Goal: Information Seeking & Learning: Learn about a topic

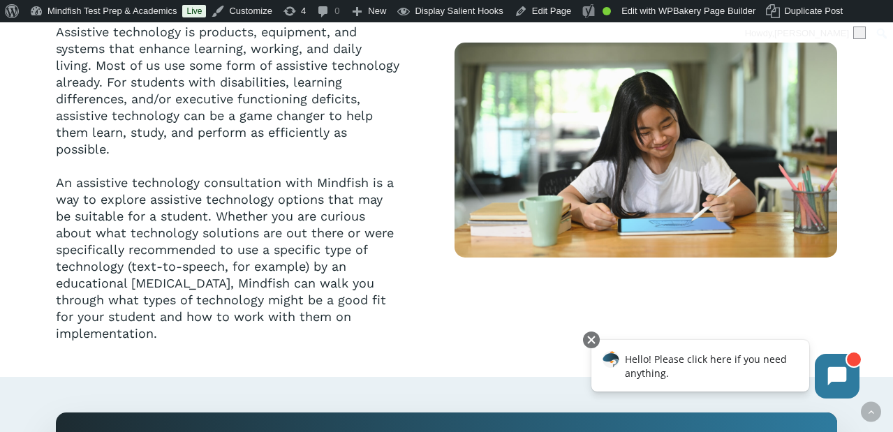
scroll to position [450, 0]
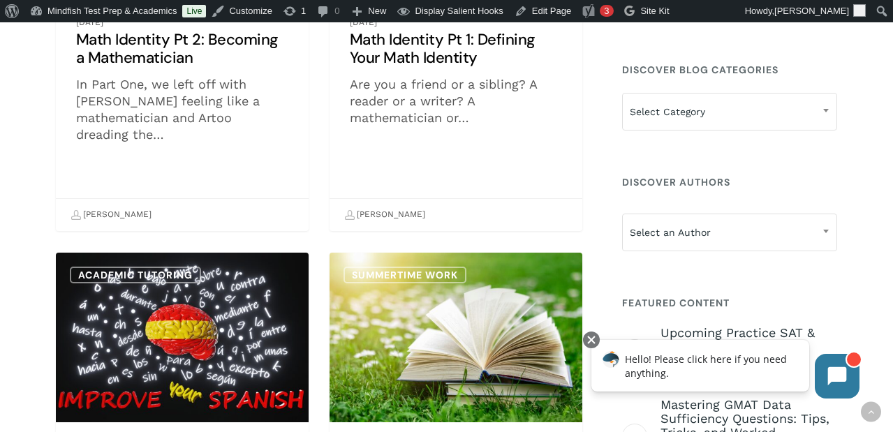
scroll to position [731, 0]
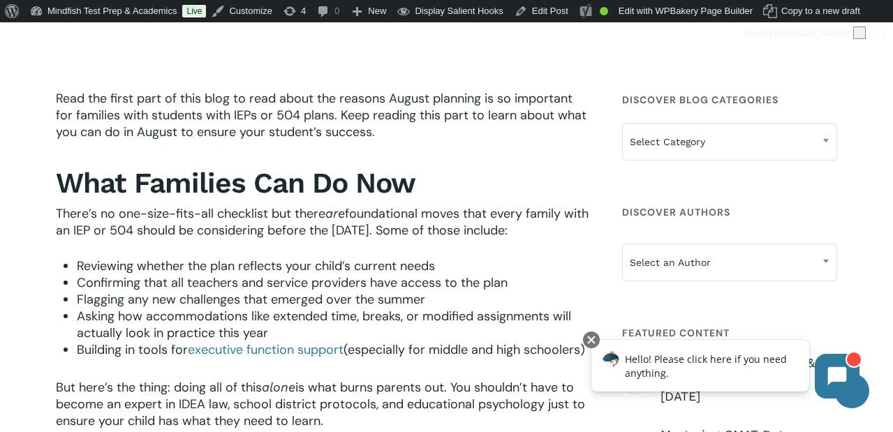
scroll to position [403, 0]
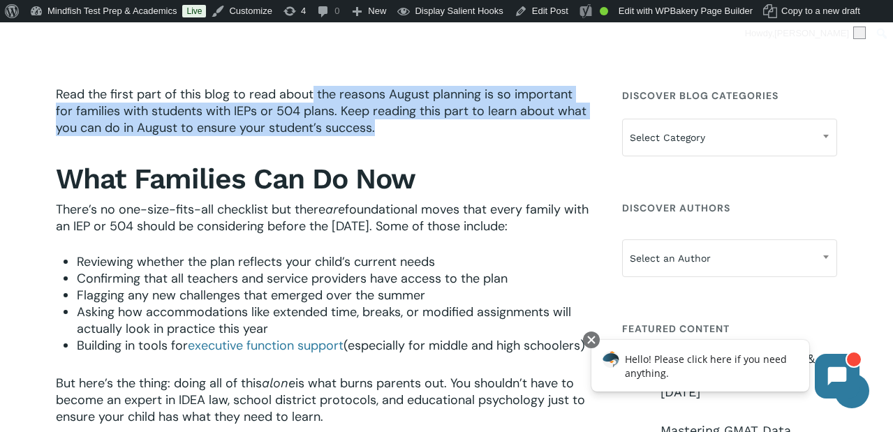
drag, startPoint x: 313, startPoint y: 91, endPoint x: 343, endPoint y: 144, distance: 60.9
click at [343, 144] on p "Read the first part of this blog to read about the reasons August planning is s…" at bounding box center [323, 120] width 535 height 69
click at [410, 124] on p "Read the first part of this blog to read about the reasons August planning is s…" at bounding box center [323, 120] width 535 height 69
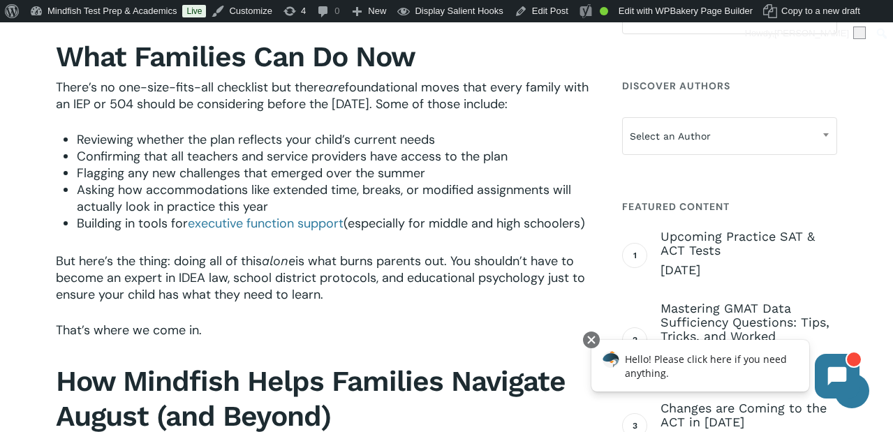
scroll to position [526, 0]
drag, startPoint x: 156, startPoint y: 89, endPoint x: 244, endPoint y: 115, distance: 92.5
click at [244, 115] on p "There’s no one-size-fits-all checklist but there are foundational moves that ev…" at bounding box center [323, 104] width 535 height 52
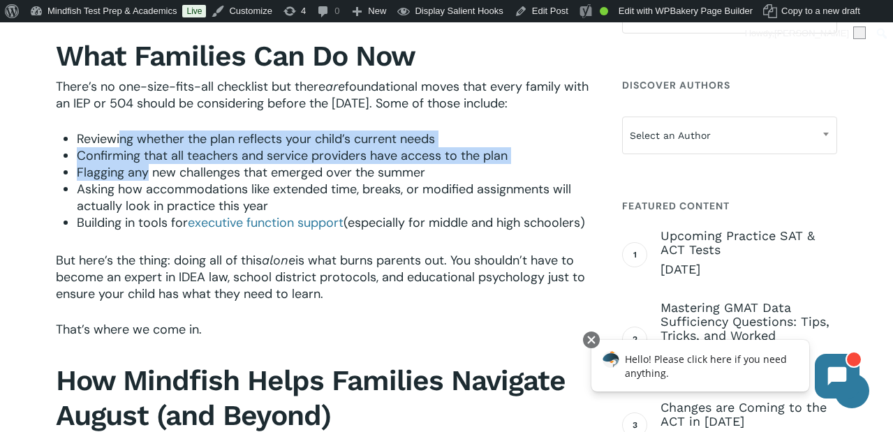
drag, startPoint x: 121, startPoint y: 156, endPoint x: 149, endPoint y: 186, distance: 41.0
click at [149, 186] on ul "Reviewing whether the plan reflects your child’s current needs Confirming that …" at bounding box center [334, 181] width 514 height 101
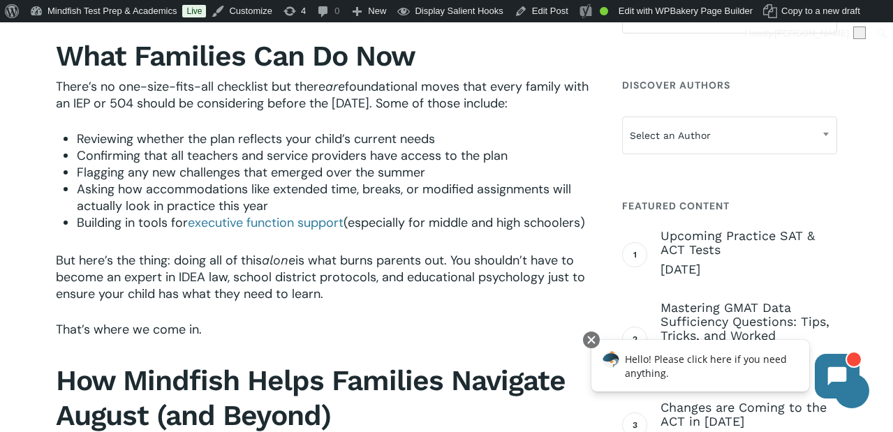
click at [393, 206] on span "Asking how accommodations like extended time, breaks, or modified assignments w…" at bounding box center [324, 198] width 494 height 34
click at [146, 214] on span "Asking how accommodations like extended time, breaks, or modified assignments w…" at bounding box center [324, 198] width 494 height 34
drag, startPoint x: 83, startPoint y: 239, endPoint x: 175, endPoint y: 261, distance: 94.6
click at [175, 231] on li "Building in tools for executive function support (especially for middle and hig…" at bounding box center [334, 222] width 514 height 17
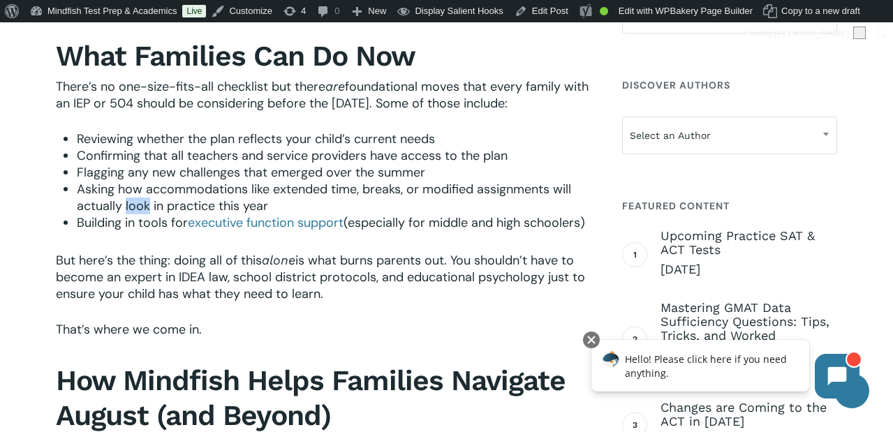
click at [175, 231] on li "Building in tools for executive function support (especially for middle and hig…" at bounding box center [334, 222] width 514 height 17
click at [256, 231] on link "executive function support" at bounding box center [266, 222] width 156 height 17
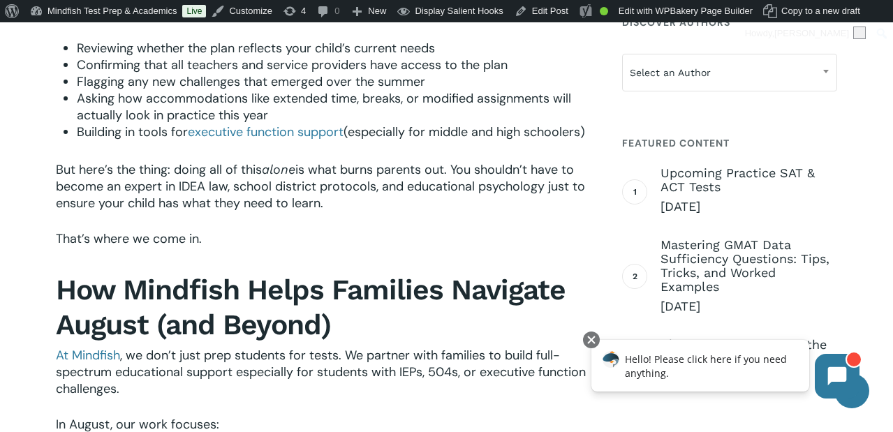
scroll to position [626, 0]
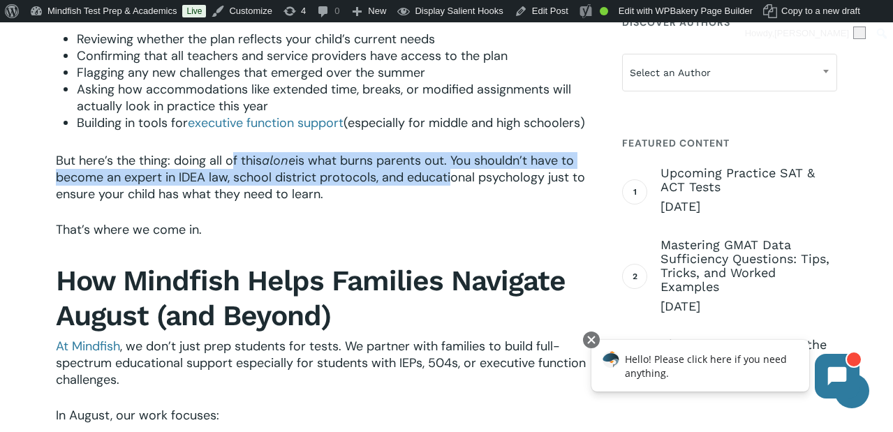
drag, startPoint x: 235, startPoint y: 202, endPoint x: 446, endPoint y: 216, distance: 211.3
click at [446, 202] on span "is what burns parents out. You shouldn’t have to become an expert in IDEA law, …" at bounding box center [320, 177] width 529 height 50
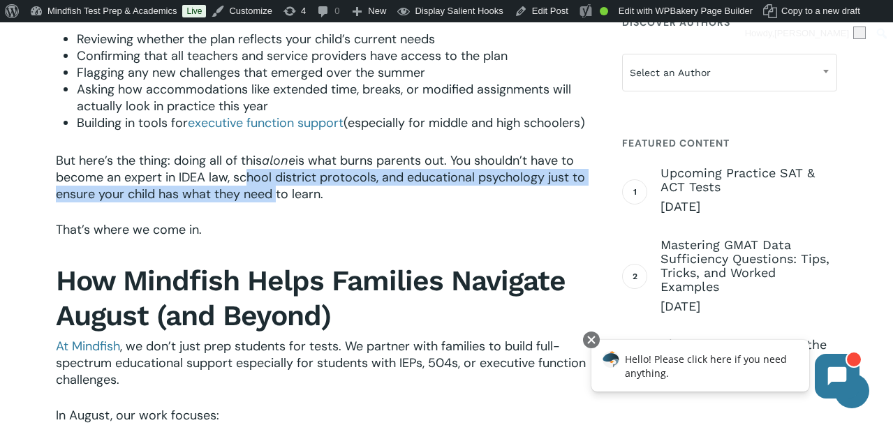
drag, startPoint x: 239, startPoint y: 209, endPoint x: 274, endPoint y: 230, distance: 40.7
click at [274, 202] on span "is what burns parents out. You shouldn’t have to become an expert in IDEA law, …" at bounding box center [320, 177] width 529 height 50
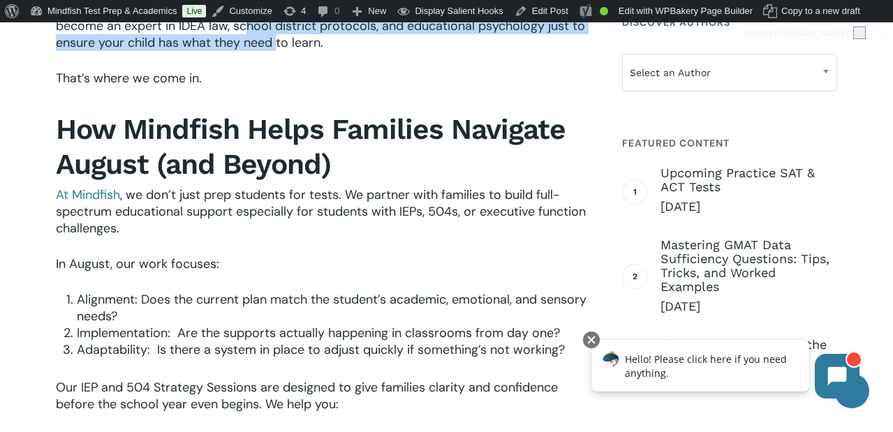
scroll to position [780, 0]
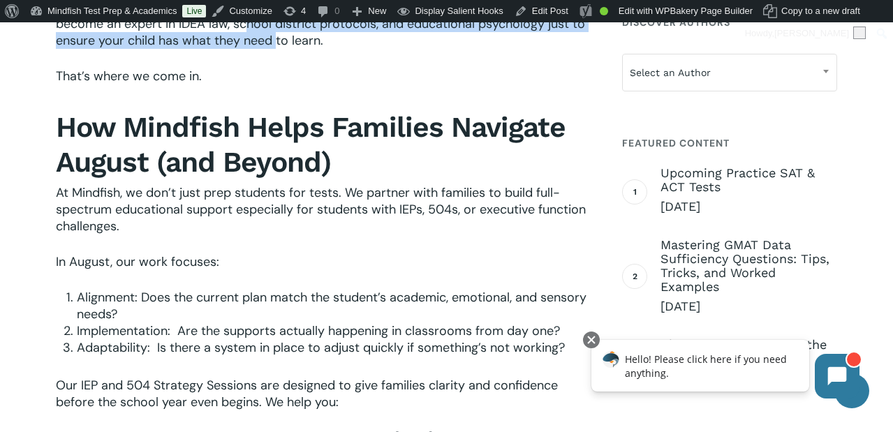
click at [91, 201] on span "At Mindfish" at bounding box center [88, 192] width 64 height 17
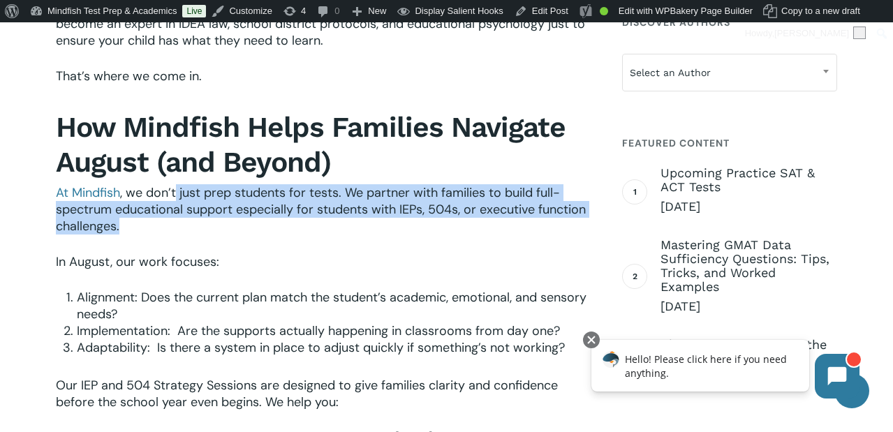
drag, startPoint x: 176, startPoint y: 223, endPoint x: 425, endPoint y: 281, distance: 255.8
click at [425, 253] on p "At Mindfish , we don’t just prep students for tests. We partner with families t…" at bounding box center [323, 218] width 535 height 69
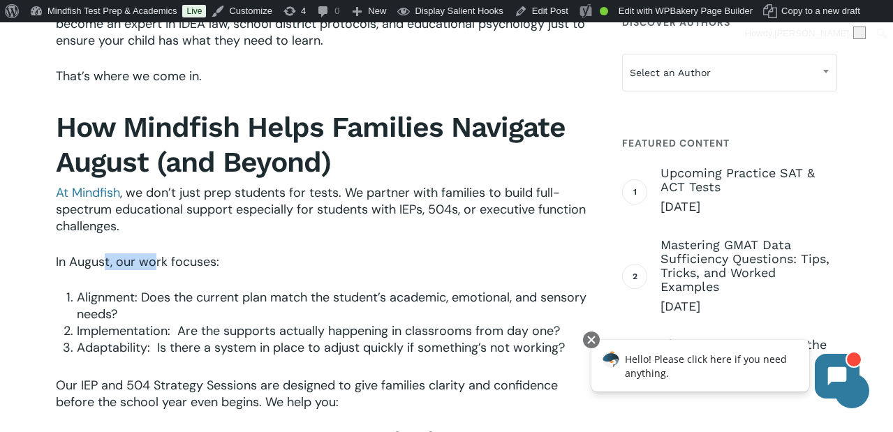
drag, startPoint x: 105, startPoint y: 296, endPoint x: 152, endPoint y: 296, distance: 46.8
click at [152, 270] on span "In August, our work focuses:" at bounding box center [137, 261] width 163 height 17
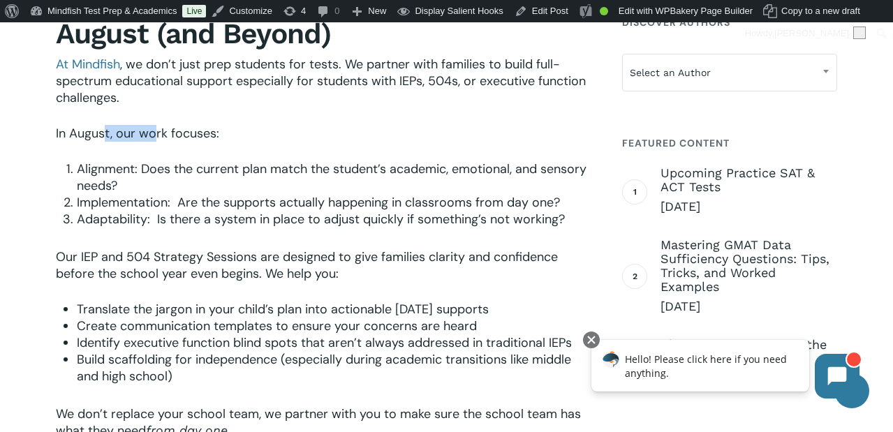
scroll to position [911, 0]
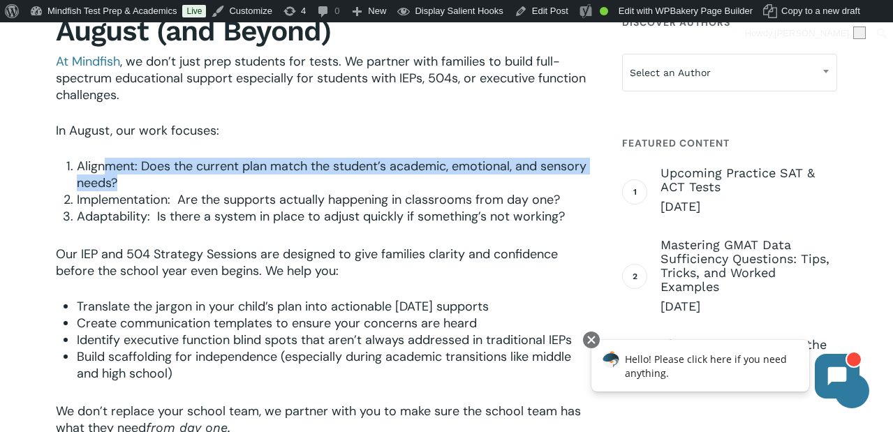
drag, startPoint x: 105, startPoint y: 200, endPoint x: 147, endPoint y: 223, distance: 48.4
click at [147, 191] on li "Alignment: Does the current plan match the student’s academic, emotional, and s…" at bounding box center [334, 175] width 514 height 34
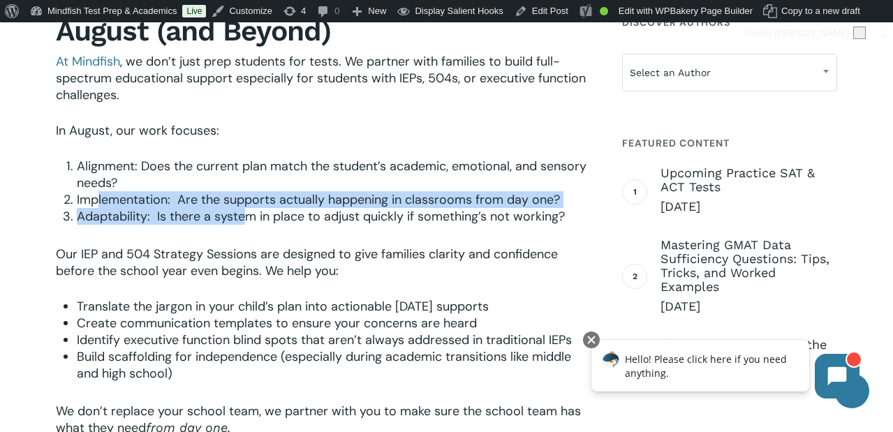
drag, startPoint x: 99, startPoint y: 235, endPoint x: 246, endPoint y: 255, distance: 148.6
click at [246, 225] on ol "Alignment: Does the current plan match the student’s academic, emotional, and s…" at bounding box center [334, 191] width 514 height 67
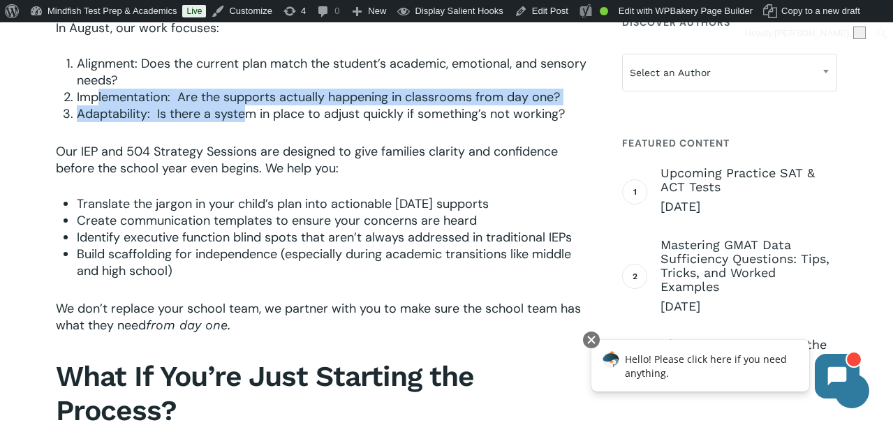
scroll to position [1023, 0]
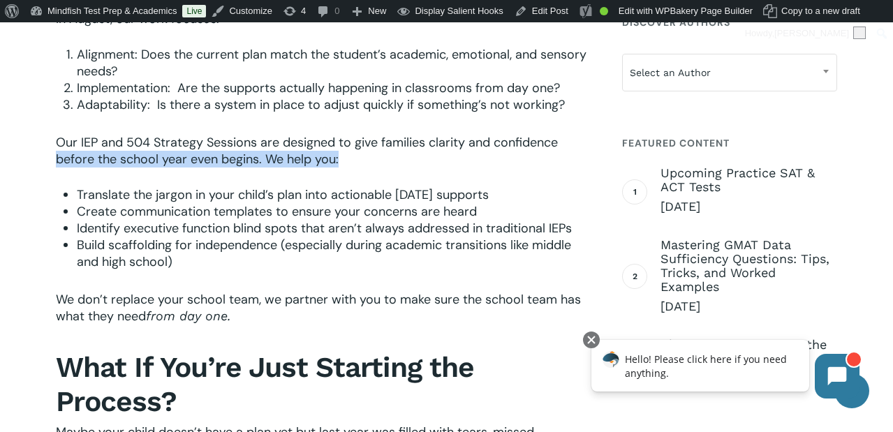
drag, startPoint x: 57, startPoint y: 184, endPoint x: 447, endPoint y: 193, distance: 390.3
click at [447, 186] on p "Our IEP and 504 Strategy Sessions are designed to give families clarity and con…" at bounding box center [323, 160] width 535 height 52
drag, startPoint x: 109, startPoint y: 229, endPoint x: 526, endPoint y: 231, distance: 416.7
click at [526, 203] on li "Translate the jargon in your child’s plan into actionable school-day supports" at bounding box center [334, 194] width 514 height 17
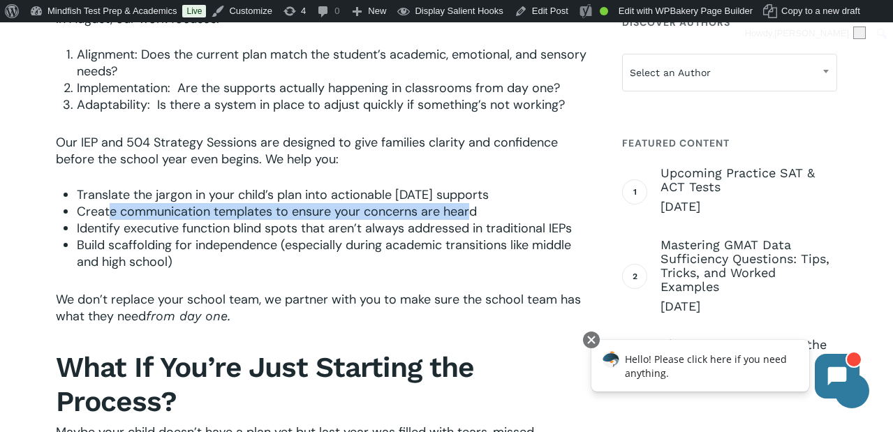
drag, startPoint x: 108, startPoint y: 244, endPoint x: 466, endPoint y: 242, distance: 357.4
click at [466, 220] on span "Create communication templates to ensure your concerns are heard" at bounding box center [277, 211] width 400 height 17
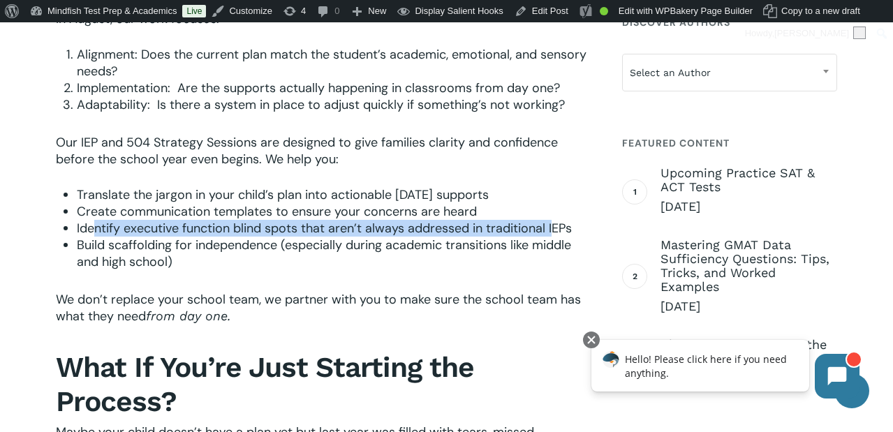
drag, startPoint x: 94, startPoint y: 258, endPoint x: 555, endPoint y: 259, distance: 461.4
click at [554, 237] on span "Identify executive function blind spots that aren’t always addressed in traditi…" at bounding box center [324, 228] width 495 height 17
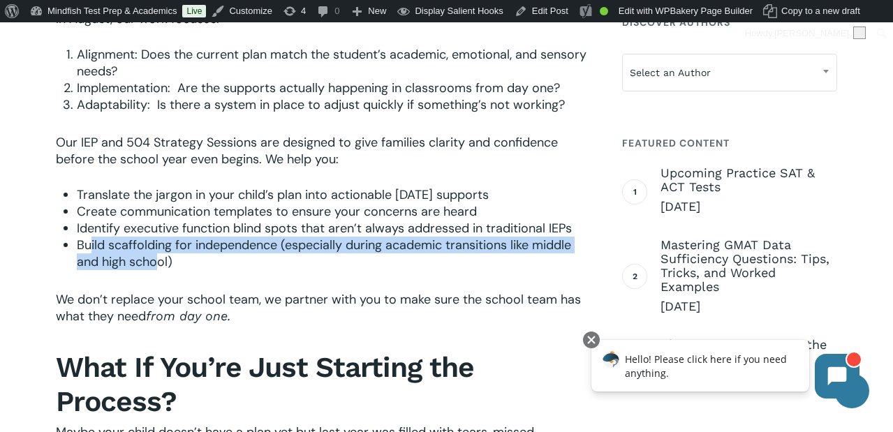
drag, startPoint x: 92, startPoint y: 277, endPoint x: 156, endPoint y: 298, distance: 67.5
click at [156, 270] on span "Build scaffolding for independence (especially during academic transitions like…" at bounding box center [324, 254] width 494 height 34
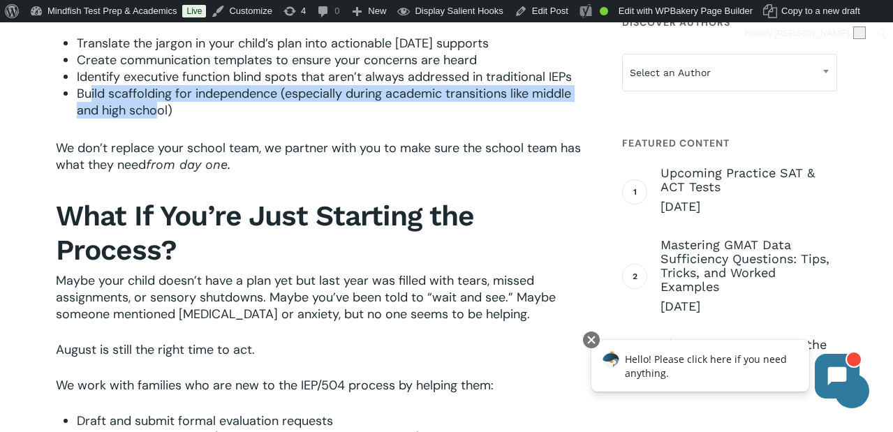
scroll to position [1175, 0]
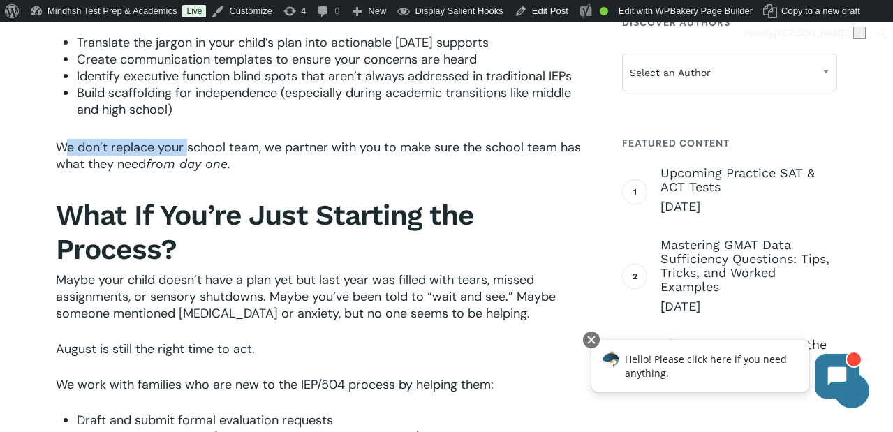
drag, startPoint x: 67, startPoint y: 181, endPoint x: 189, endPoint y: 188, distance: 122.4
click at [189, 188] on p "We don’t replace your school team, we partner with you to make sure the school …" at bounding box center [323, 165] width 535 height 52
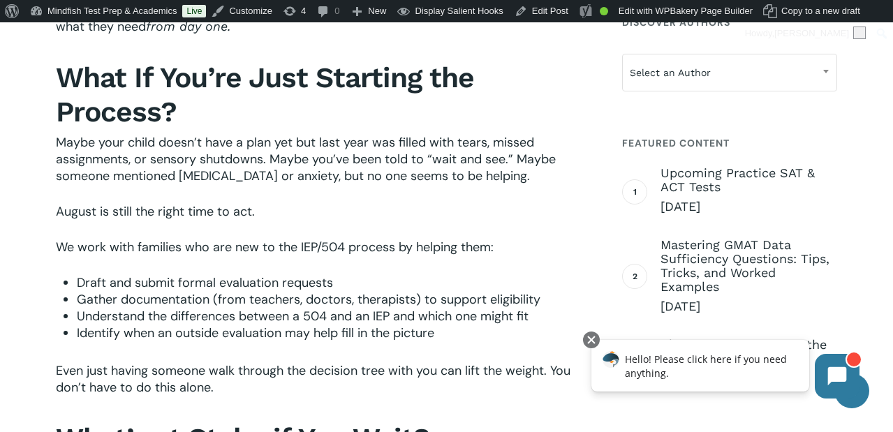
scroll to position [1318, 0]
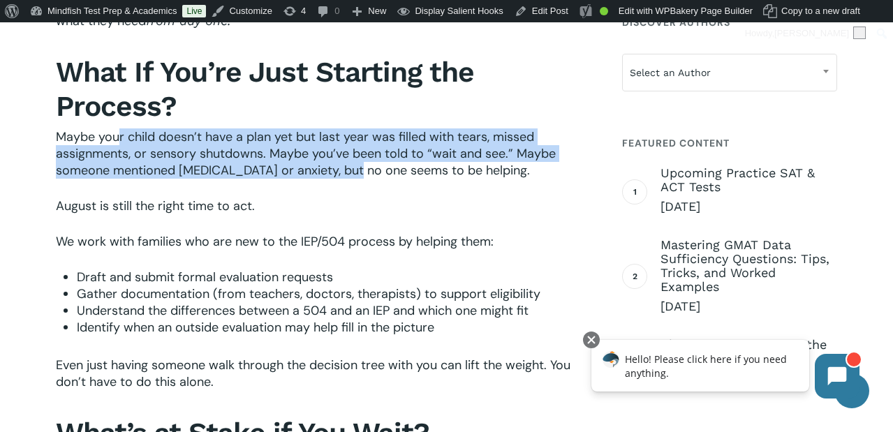
drag, startPoint x: 119, startPoint y: 164, endPoint x: 356, endPoint y: 201, distance: 240.2
click at [356, 179] on span "Maybe your child doesn’t have a plan yet but last year was filled with tears, m…" at bounding box center [306, 153] width 500 height 50
click at [210, 179] on span "Maybe your child doesn’t have a plan yet but last year was filled with tears, m…" at bounding box center [306, 153] width 500 height 50
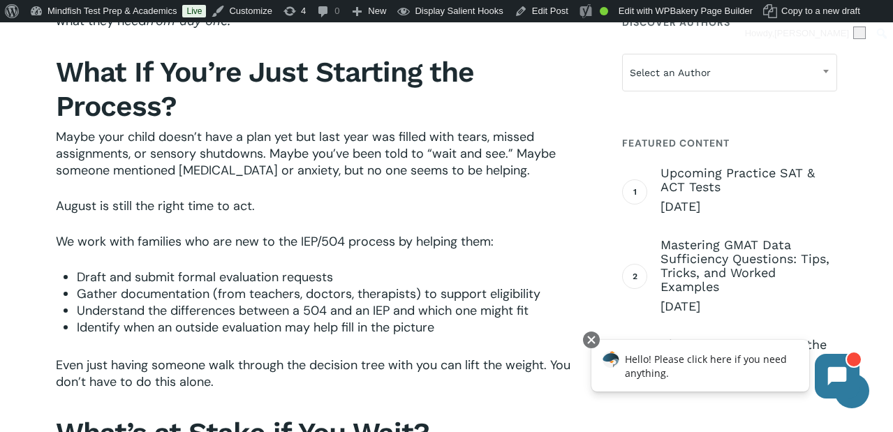
click at [210, 179] on span "Maybe your child doesn’t have a plan yet but last year was filled with tears, m…" at bounding box center [306, 153] width 500 height 50
drag, startPoint x: 96, startPoint y: 238, endPoint x: 149, endPoint y: 241, distance: 52.4
click at [127, 214] on span "August is still the right time to act." at bounding box center [155, 206] width 199 height 17
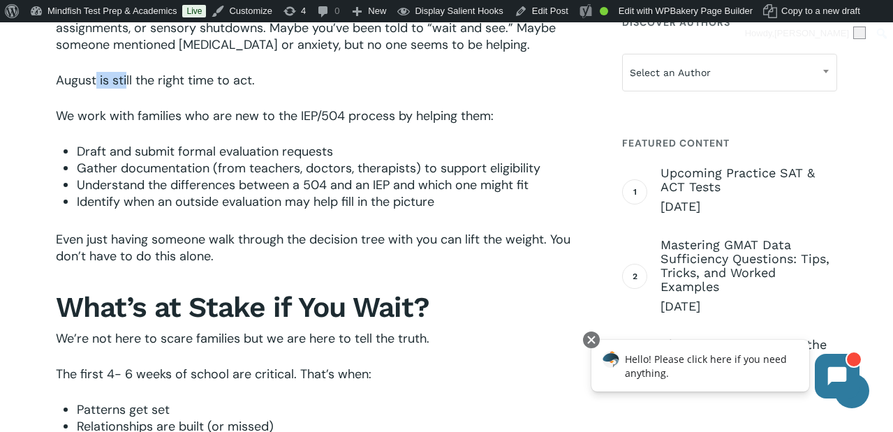
scroll to position [1448, 0]
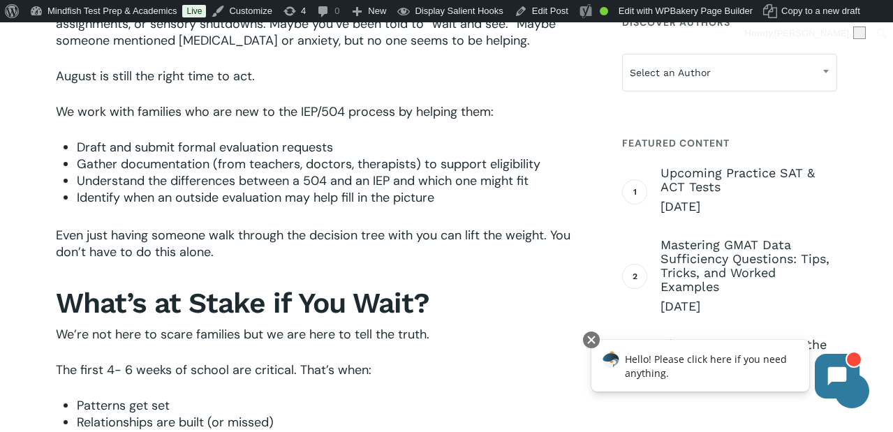
click at [126, 120] on span "We work with families who are new to the IEP/504 process by helping them:" at bounding box center [275, 111] width 438 height 17
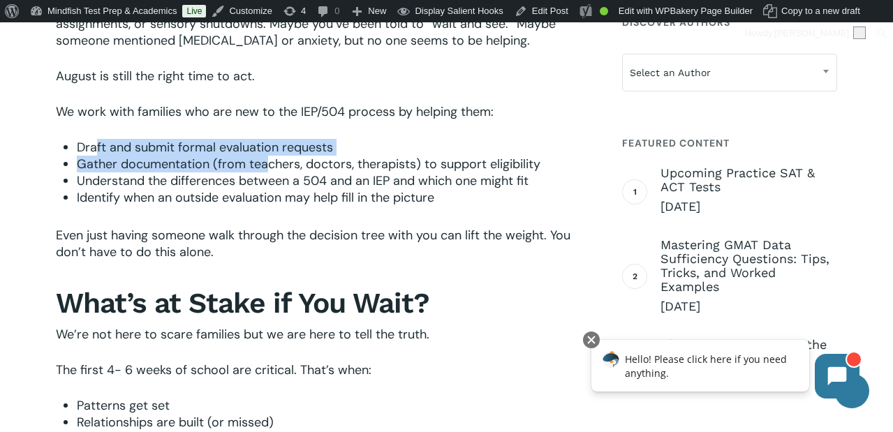
drag, startPoint x: 96, startPoint y: 181, endPoint x: 265, endPoint y: 202, distance: 170.9
click at [265, 202] on ul "Draft and submit formal evaluation requests Gather documentation (from teachers…" at bounding box center [334, 172] width 514 height 67
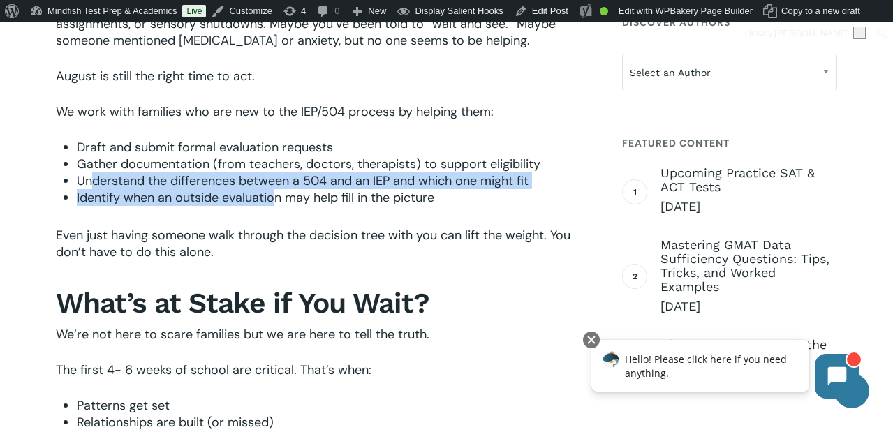
drag, startPoint x: 96, startPoint y: 216, endPoint x: 276, endPoint y: 231, distance: 181.4
click at [276, 206] on ul "Draft and submit formal evaluation requests Gather documentation (from teachers…" at bounding box center [334, 172] width 514 height 67
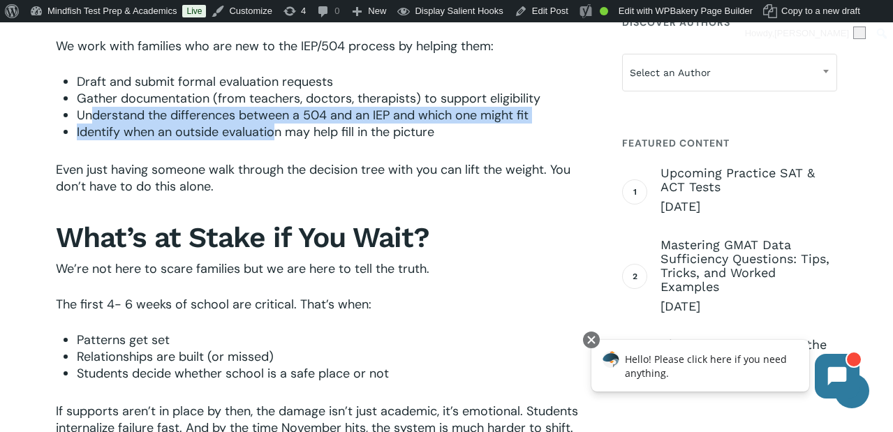
scroll to position [1599, 0]
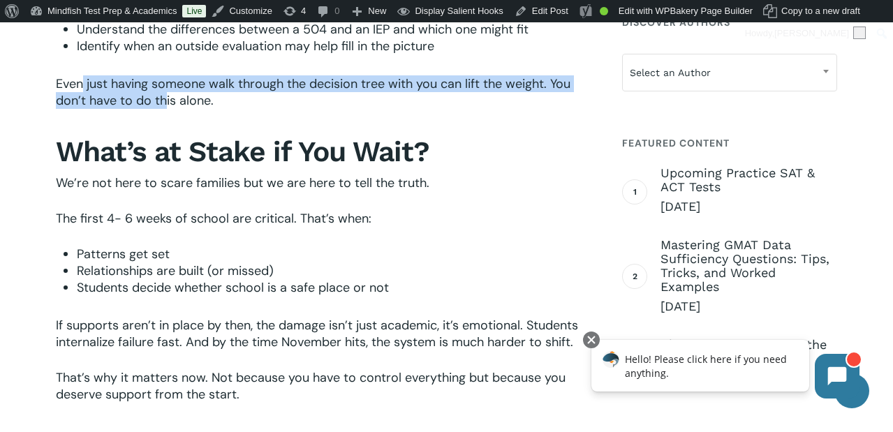
drag, startPoint x: 81, startPoint y: 118, endPoint x: 165, endPoint y: 128, distance: 84.3
click at [165, 109] on span "Even just having someone walk through the decision tree with you can lift the w…" at bounding box center [313, 92] width 514 height 34
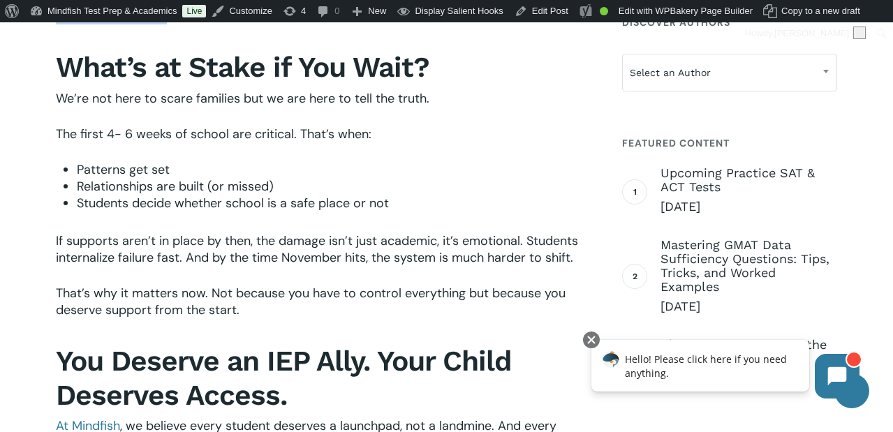
scroll to position [1704, 0]
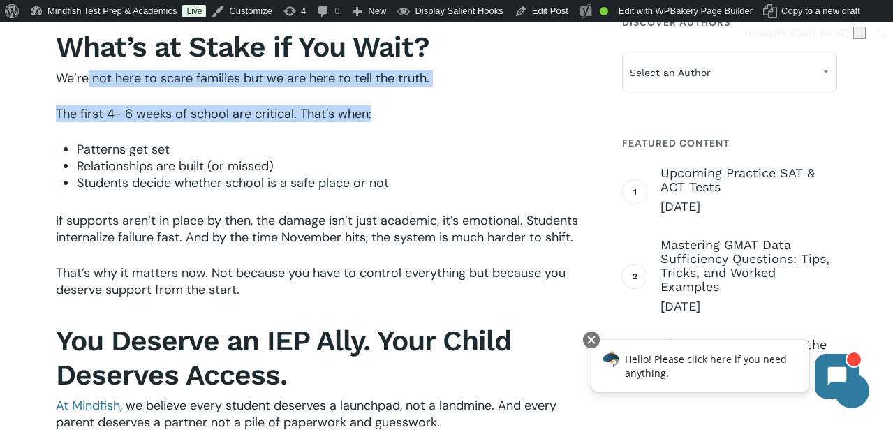
drag, startPoint x: 86, startPoint y: 113, endPoint x: 146, endPoint y: 158, distance: 74.8
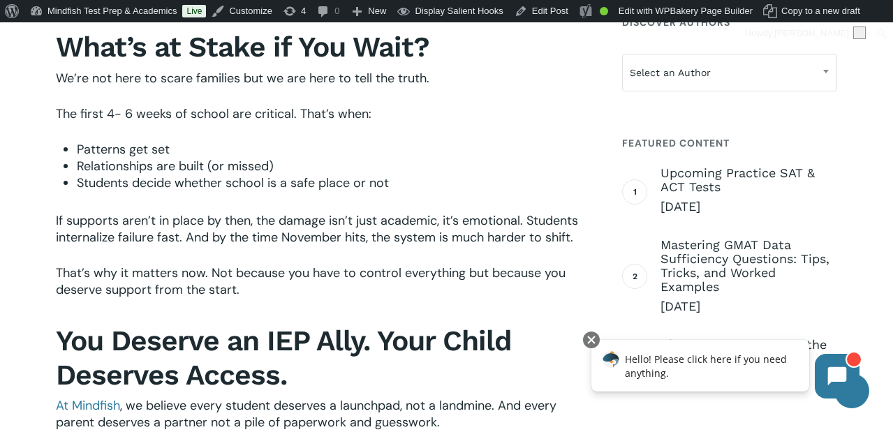
click at [114, 174] on span "Relationships are built (or missed)" at bounding box center [175, 166] width 197 height 17
click at [119, 191] on span "Students decide whether school is a safe place or not" at bounding box center [233, 182] width 312 height 17
click at [92, 246] on span "If supports aren’t in place by then, the damage isn’t just academic, it’s emoti…" at bounding box center [317, 229] width 522 height 34
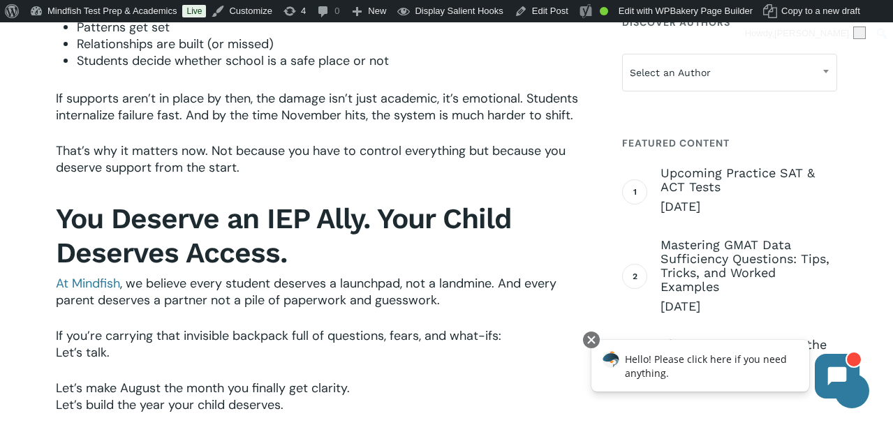
scroll to position [1831, 0]
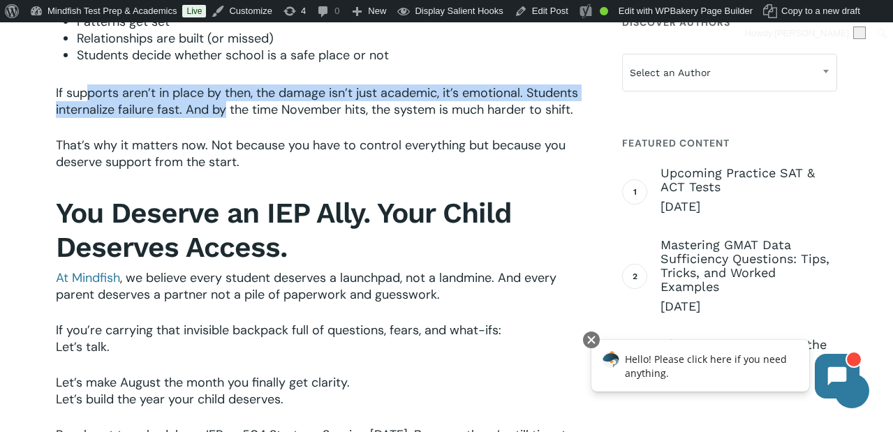
drag, startPoint x: 87, startPoint y: 133, endPoint x: 225, endPoint y: 148, distance: 139.0
click at [225, 118] on span "If supports aren’t in place by then, the damage isn’t just academic, it’s emoti…" at bounding box center [317, 101] width 522 height 34
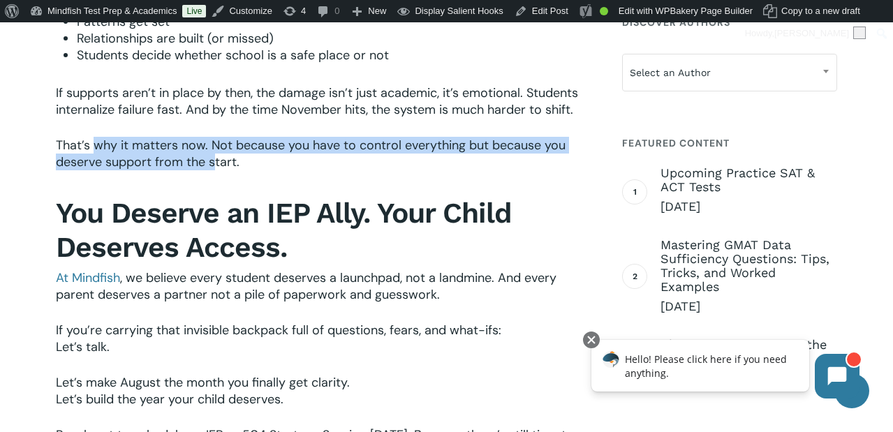
drag, startPoint x: 97, startPoint y: 179, endPoint x: 212, endPoint y: 202, distance: 117.4
click at [212, 170] on span "That’s why it matters now. Not because you have to control everything but becau…" at bounding box center [311, 154] width 510 height 34
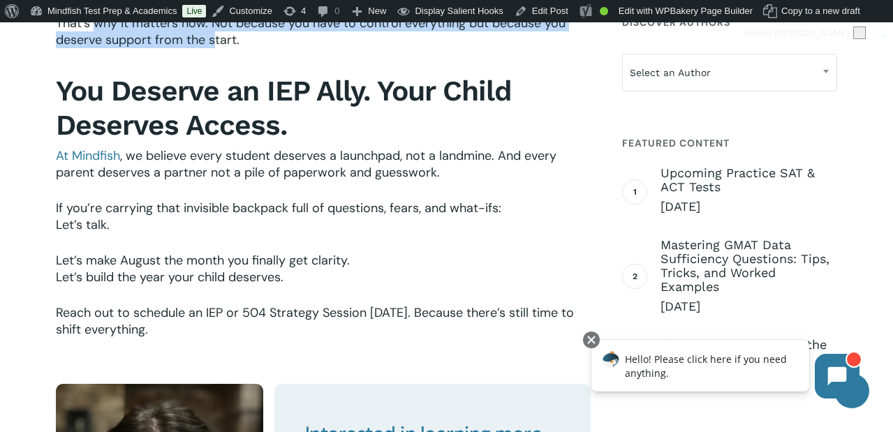
scroll to position [1967, 0]
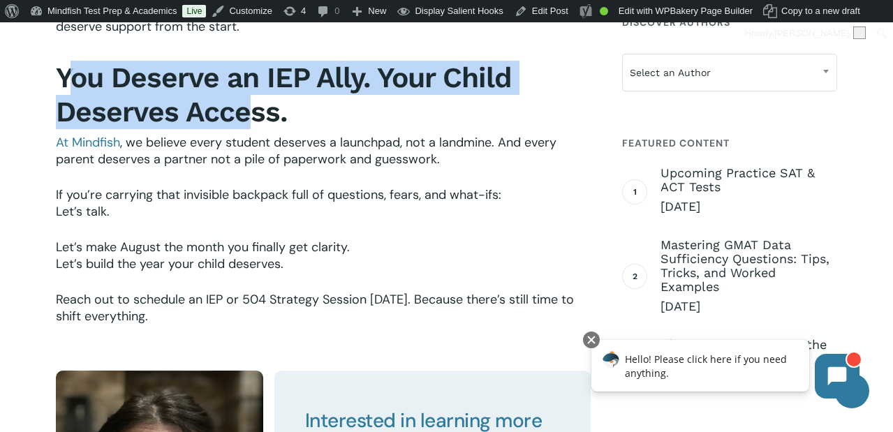
drag, startPoint x: 77, startPoint y: 117, endPoint x: 255, endPoint y: 142, distance: 179.0
click at [255, 128] on b "You Deserve an IEP Ally. Your Child Deserves Access." at bounding box center [284, 95] width 456 height 68
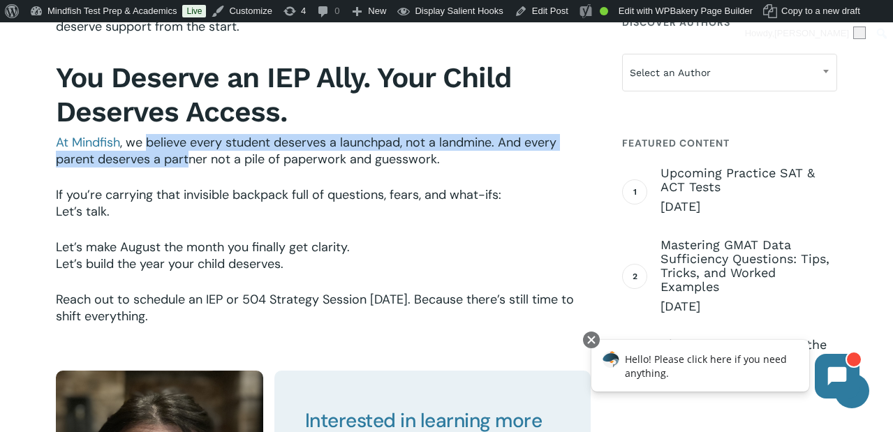
drag, startPoint x: 146, startPoint y: 177, endPoint x: 191, endPoint y: 196, distance: 48.8
click at [191, 168] on span ", we believe every student deserves a launchpad, not a landmine. And every pare…" at bounding box center [306, 151] width 500 height 34
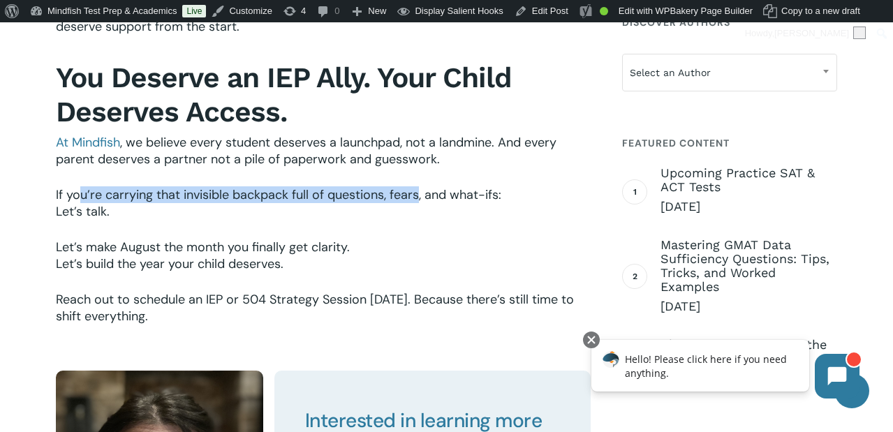
drag, startPoint x: 78, startPoint y: 231, endPoint x: 419, endPoint y: 230, distance: 340.6
click at [419, 203] on span "If you’re carrying that invisible backpack full of questions, fears, and what-i…" at bounding box center [278, 194] width 445 height 17
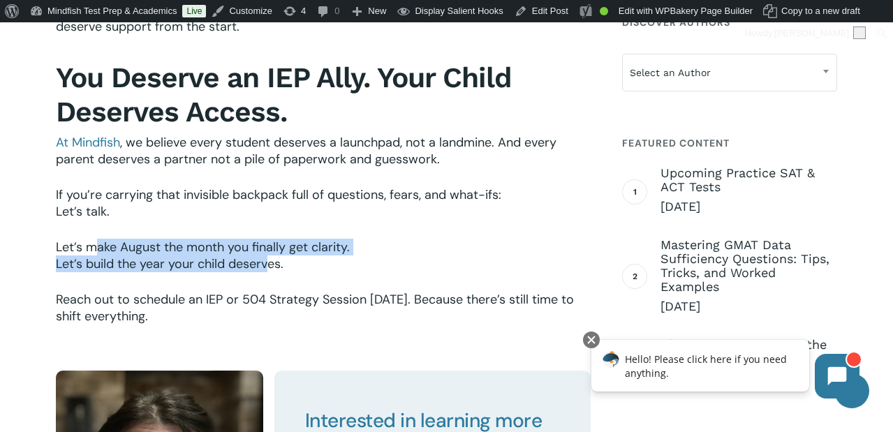
drag, startPoint x: 94, startPoint y: 279, endPoint x: 260, endPoint y: 291, distance: 165.8
click at [260, 291] on p "Let’s make August the month you finally get clarity. Let’s build the year your …" at bounding box center [323, 265] width 535 height 52
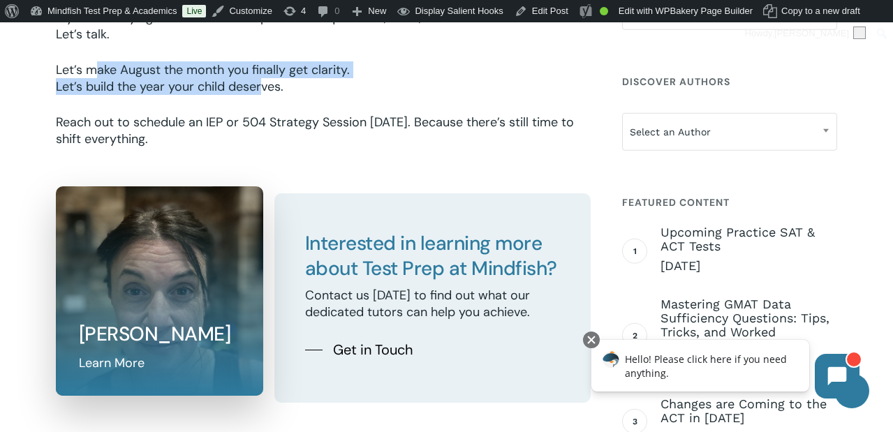
scroll to position [2136, 0]
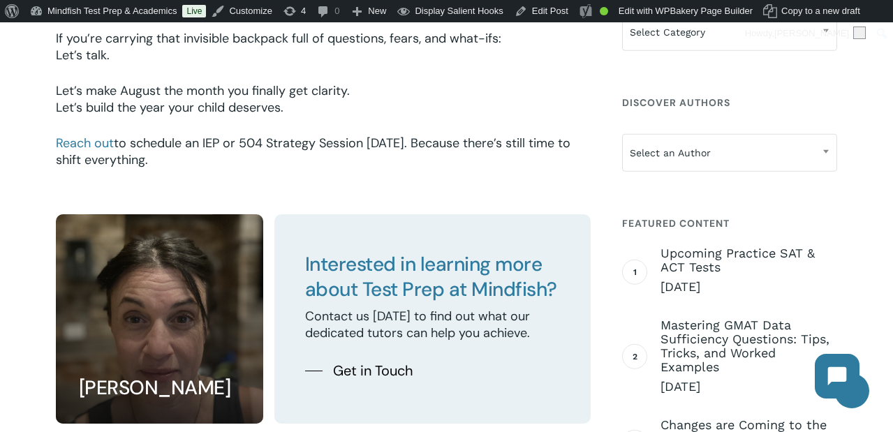
scroll to position [2094, 0]
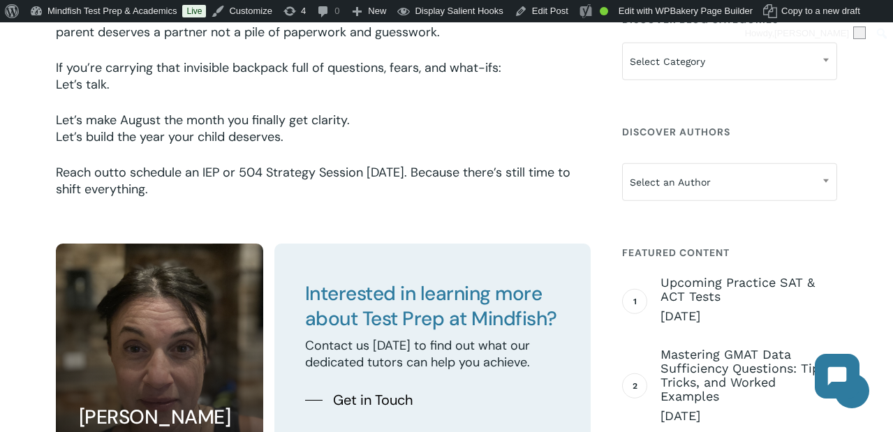
click at [100, 181] on link "Reach out" at bounding box center [85, 172] width 58 height 17
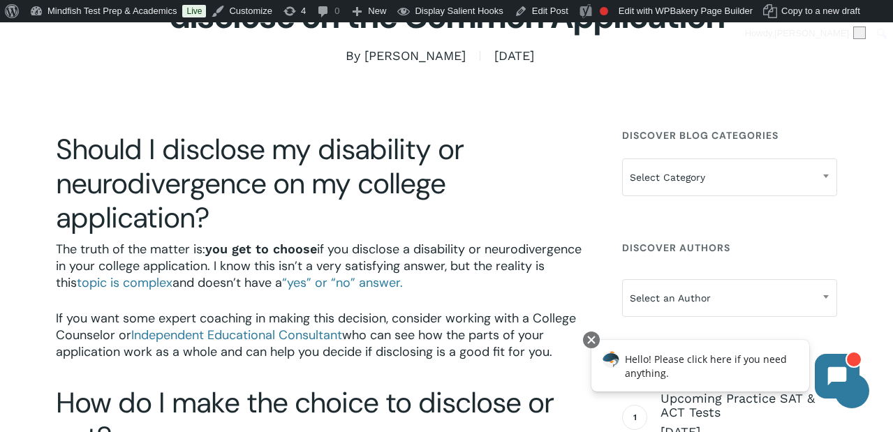
scroll to position [251, 0]
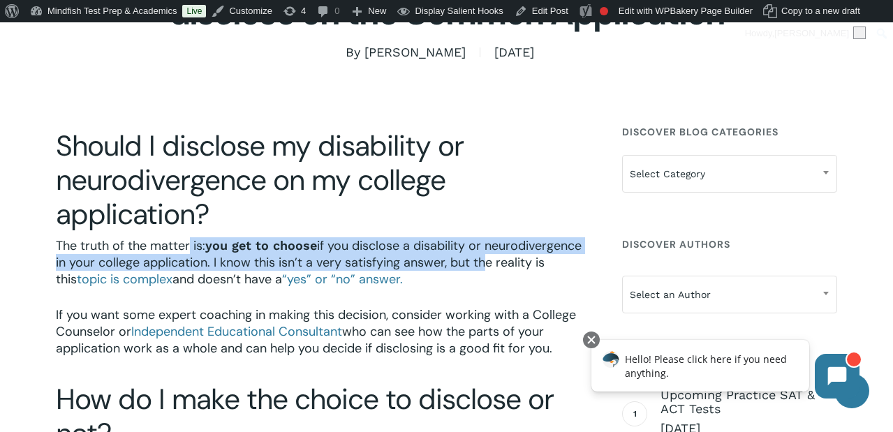
drag, startPoint x: 188, startPoint y: 242, endPoint x: 486, endPoint y: 262, distance: 299.4
click at [486, 262] on p "The truth of the matter is: you get to choose if you disclose a disability or n…" at bounding box center [323, 271] width 535 height 69
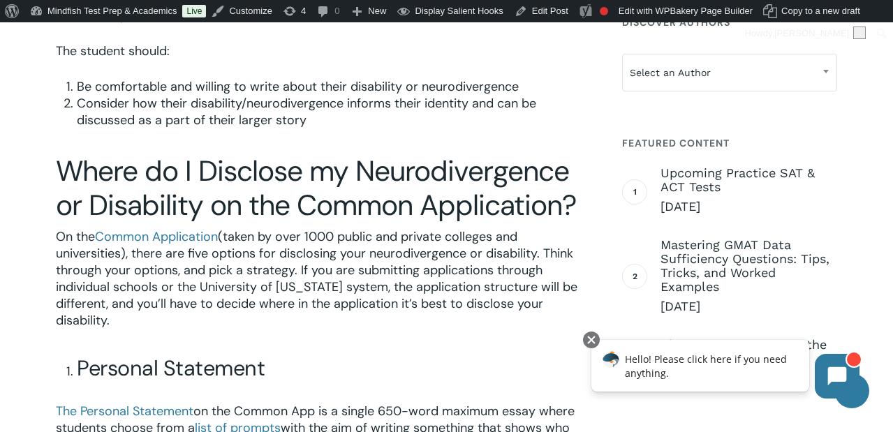
scroll to position [721, 0]
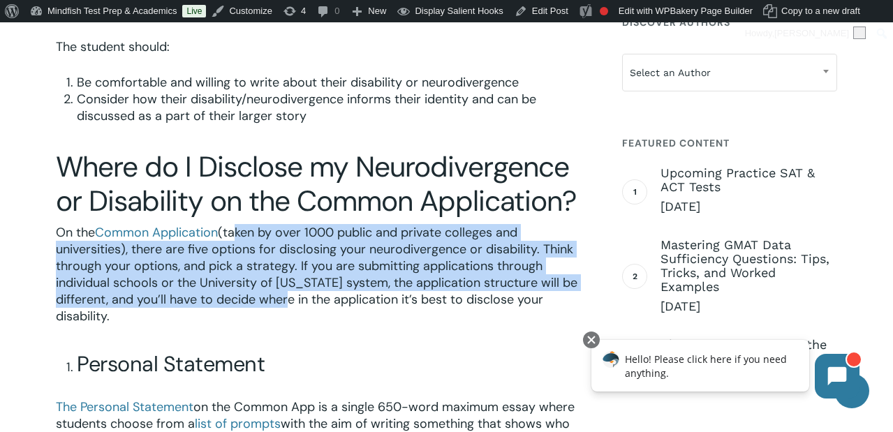
drag, startPoint x: 235, startPoint y: 231, endPoint x: 283, endPoint y: 306, distance: 89.5
click at [283, 306] on p "On the Common Application (taken by over 1000 public and private colleges and u…" at bounding box center [323, 283] width 535 height 119
click at [283, 306] on span "(taken by over 1000 public and private colleges and universities), there are fi…" at bounding box center [316, 274] width 521 height 101
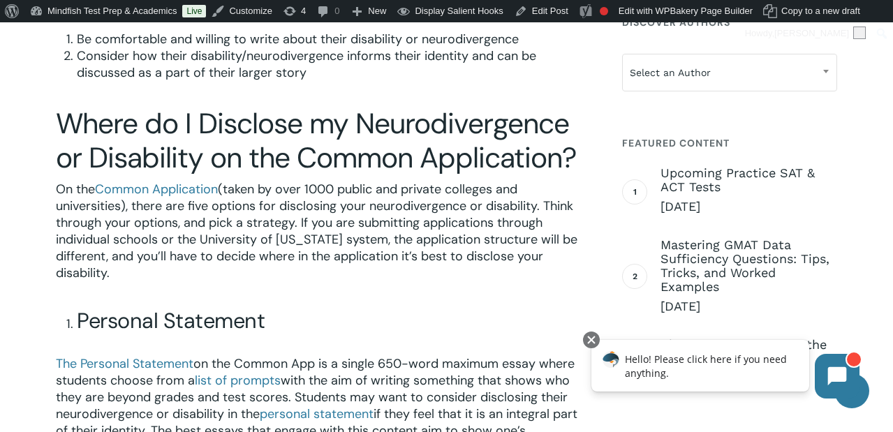
scroll to position [784, 0]
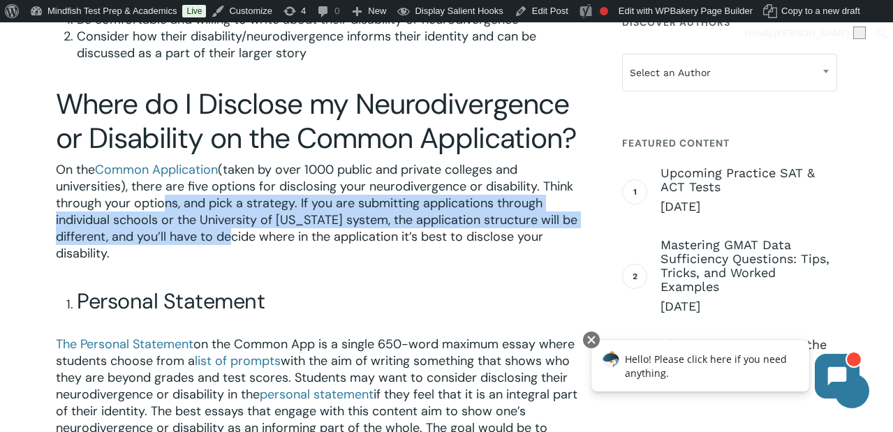
drag, startPoint x: 156, startPoint y: 204, endPoint x: 220, endPoint y: 239, distance: 72.5
click at [221, 239] on span "(taken by over 1000 public and private colleges and universities), there are fi…" at bounding box center [316, 211] width 521 height 101
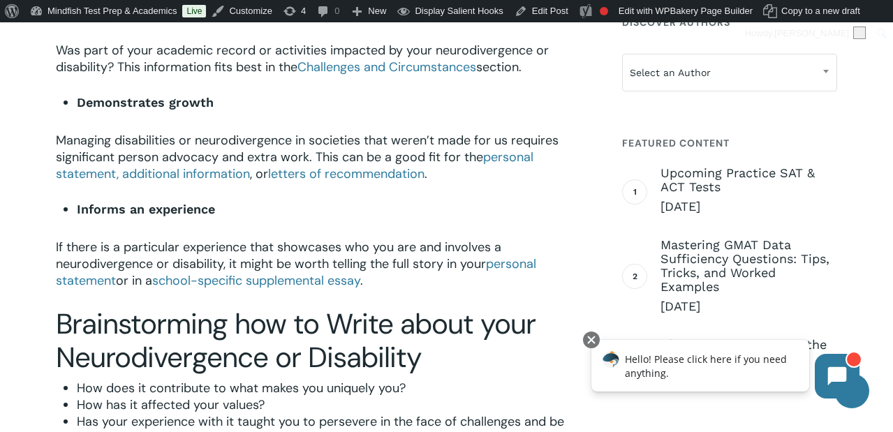
scroll to position [2105, 0]
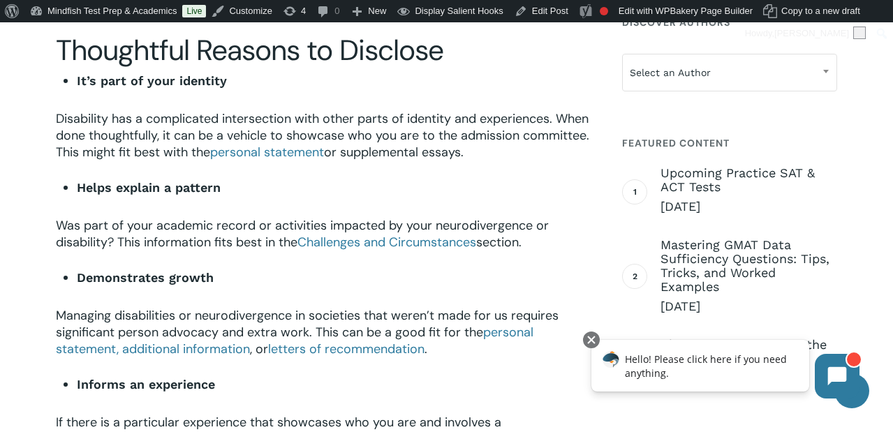
scroll to position [1864, 0]
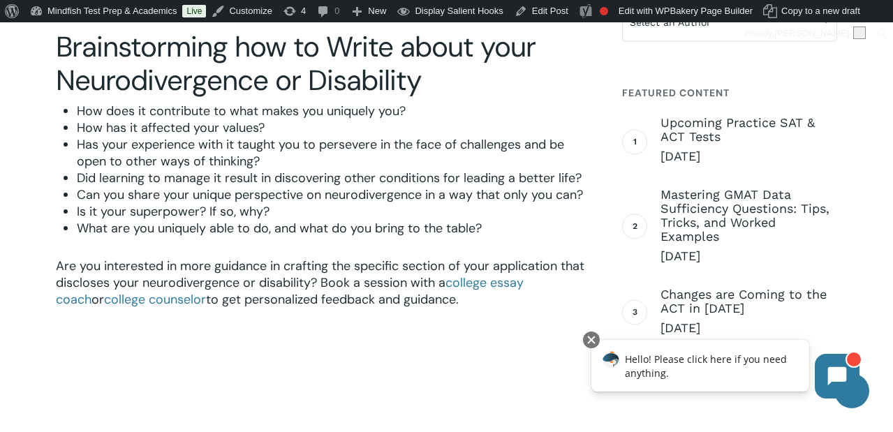
scroll to position [2284, 0]
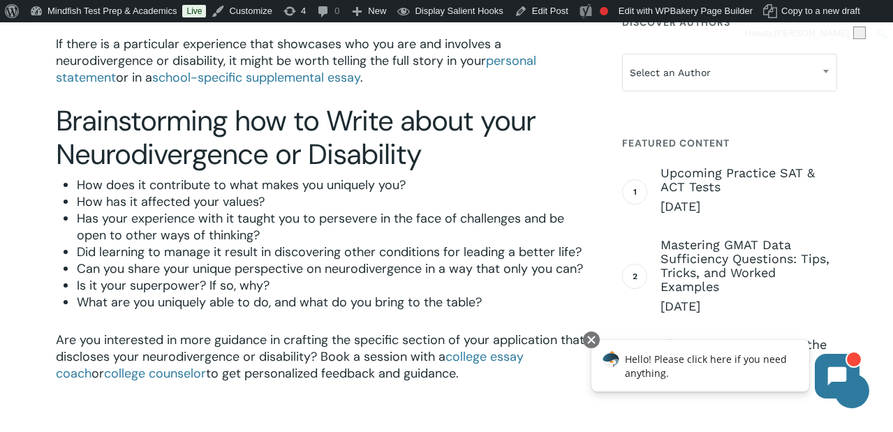
scroll to position [2330, 0]
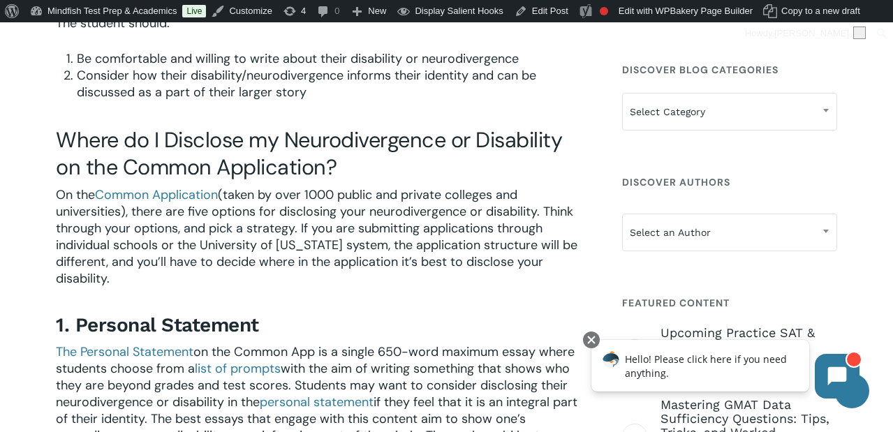
scroll to position [747, 0]
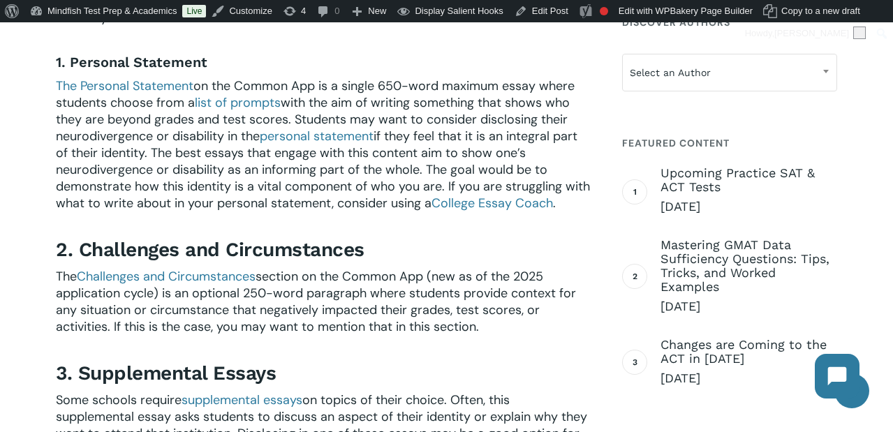
scroll to position [1006, 0]
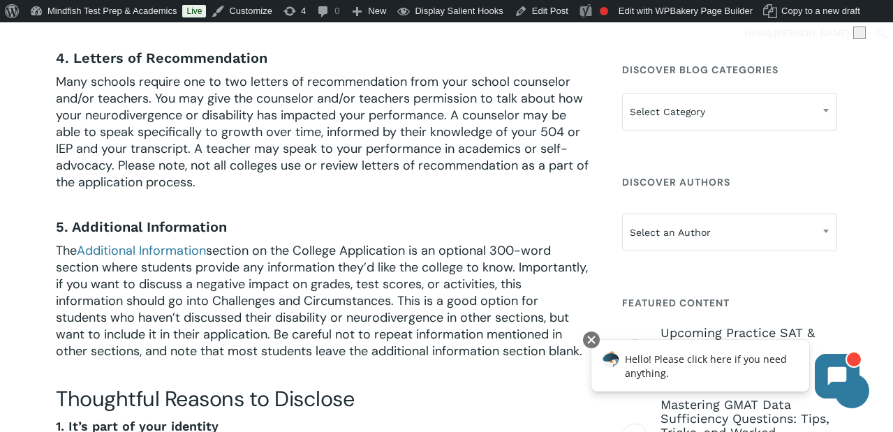
scroll to position [1448, 0]
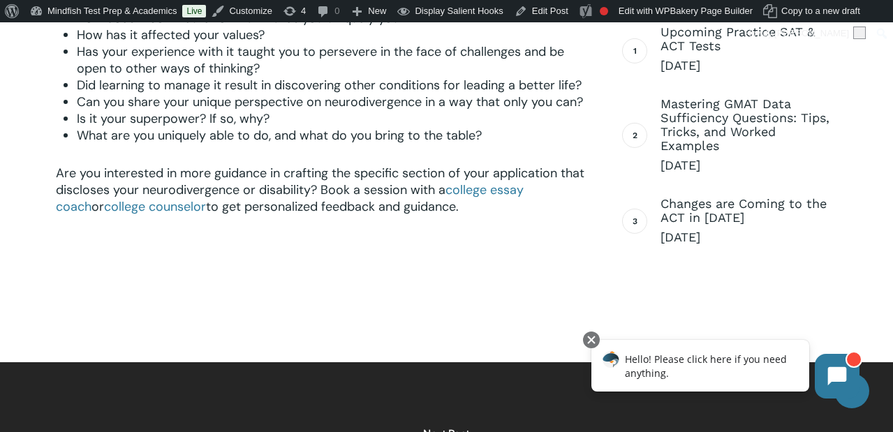
scroll to position [2361, 0]
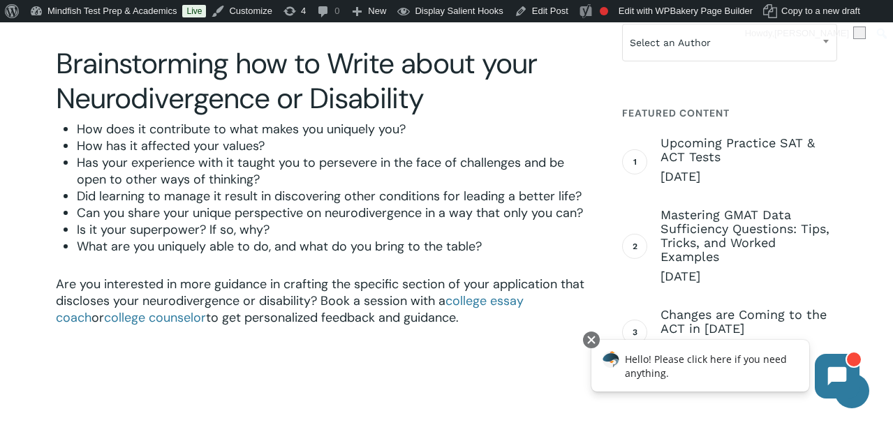
scroll to position [2212, 0]
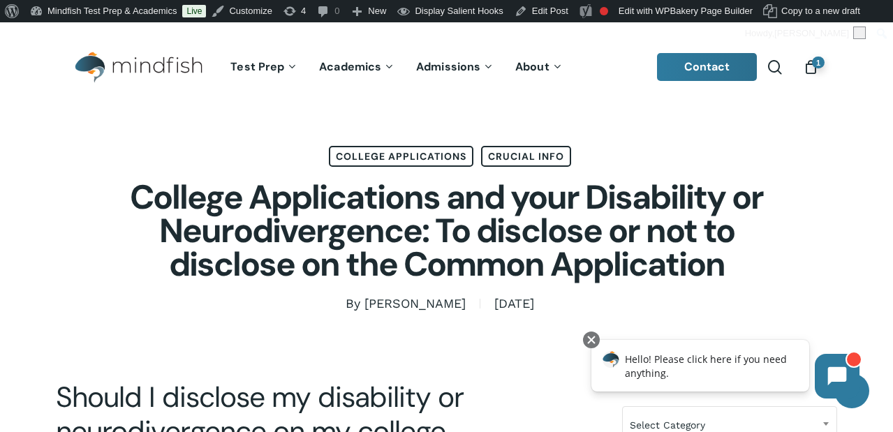
scroll to position [17, 0]
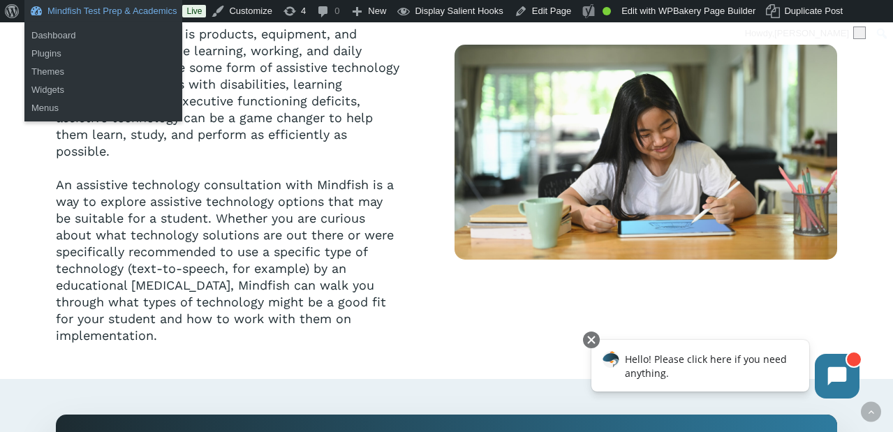
click at [98, 11] on link "Mindfish Test Prep & Academics" at bounding box center [103, 11] width 158 height 22
